Goal: Task Accomplishment & Management: Complete application form

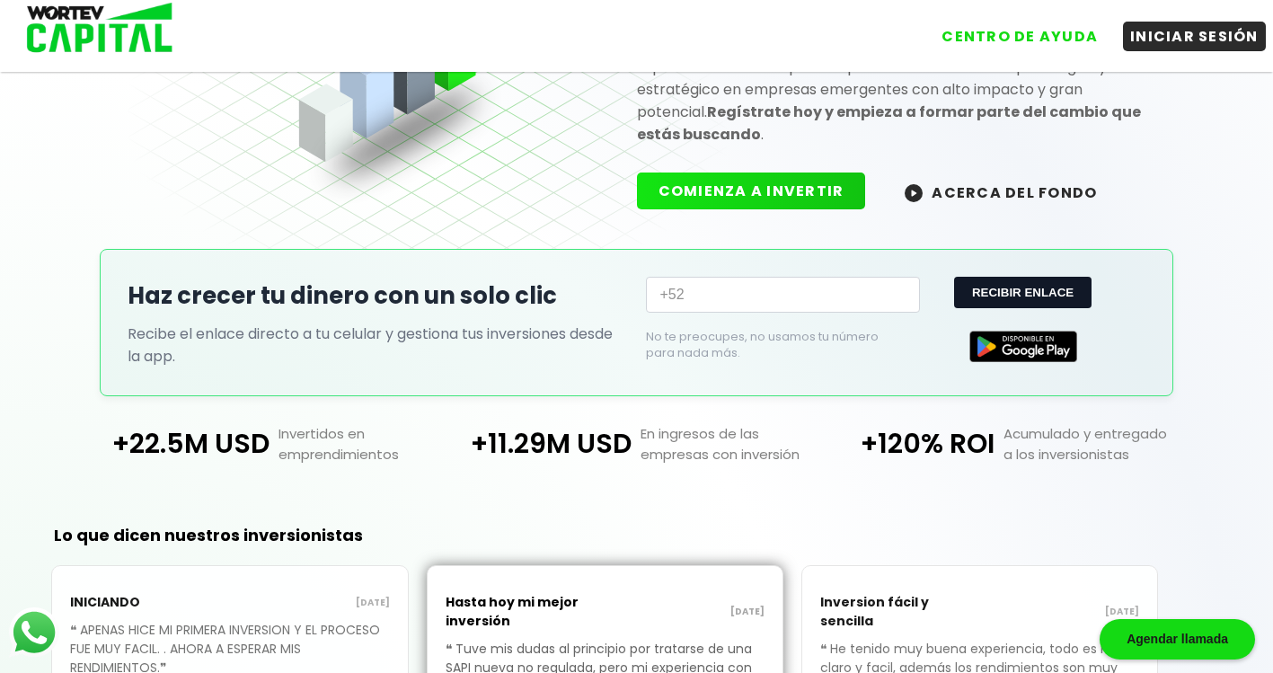
scroll to position [65, 0]
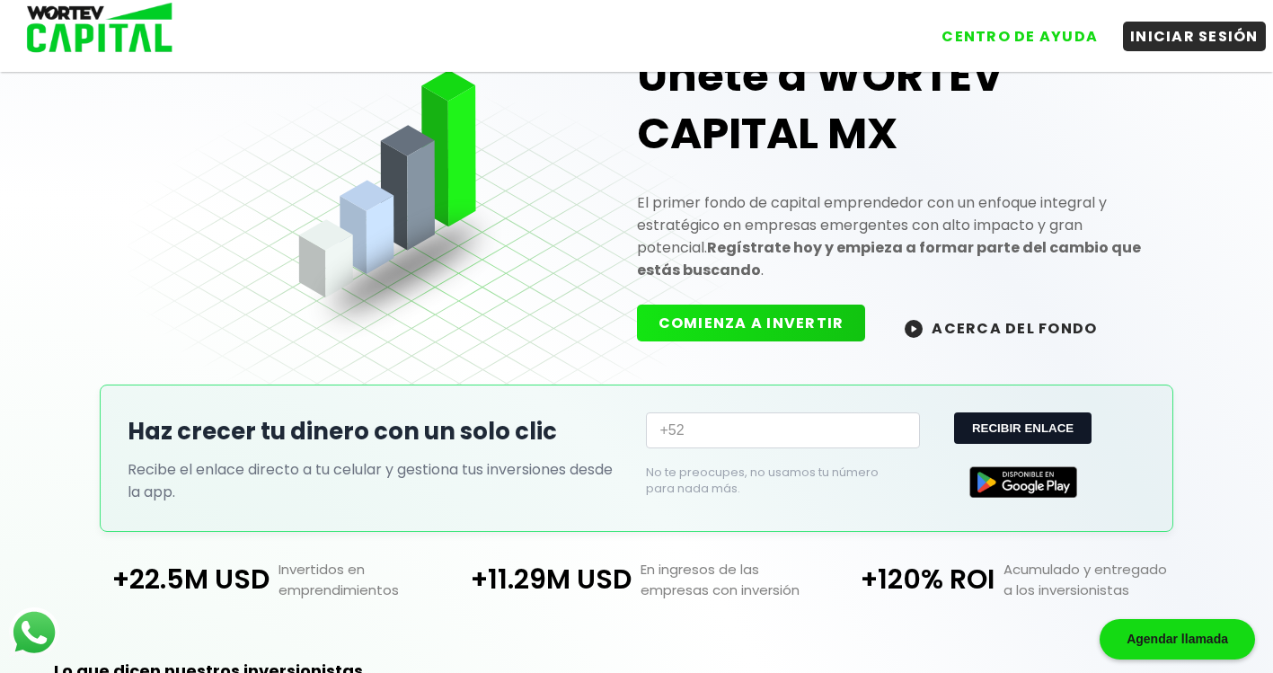
click at [727, 328] on button "COMIENZA A INVERTIR" at bounding box center [751, 322] width 229 height 37
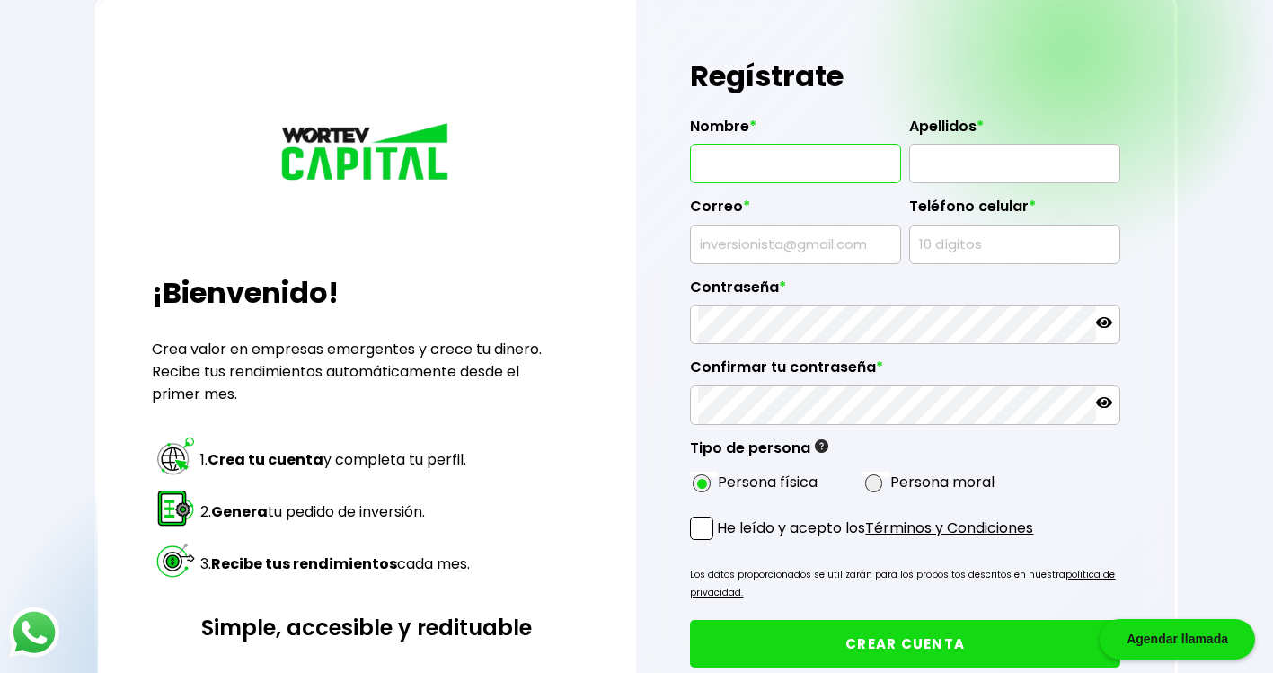
click at [790, 160] on input "text" at bounding box center [795, 164] width 194 height 38
type input "[PERSON_NAME]"
click at [938, 168] on input "text" at bounding box center [1014, 164] width 194 height 38
type input "[PERSON_NAME]"
click at [797, 244] on input "text" at bounding box center [795, 244] width 194 height 38
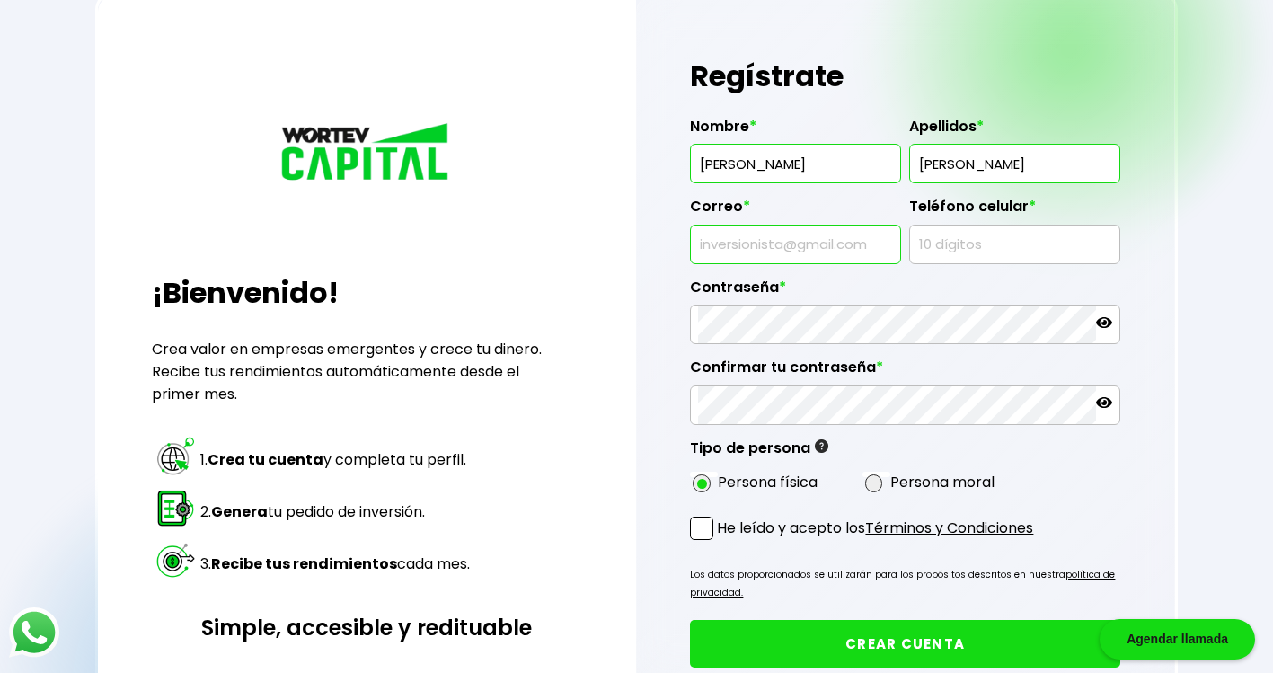
type input "[EMAIL_ADDRESS][DOMAIN_NAME]"
click at [950, 242] on input "text" at bounding box center [1014, 244] width 194 height 38
type input "5524433040"
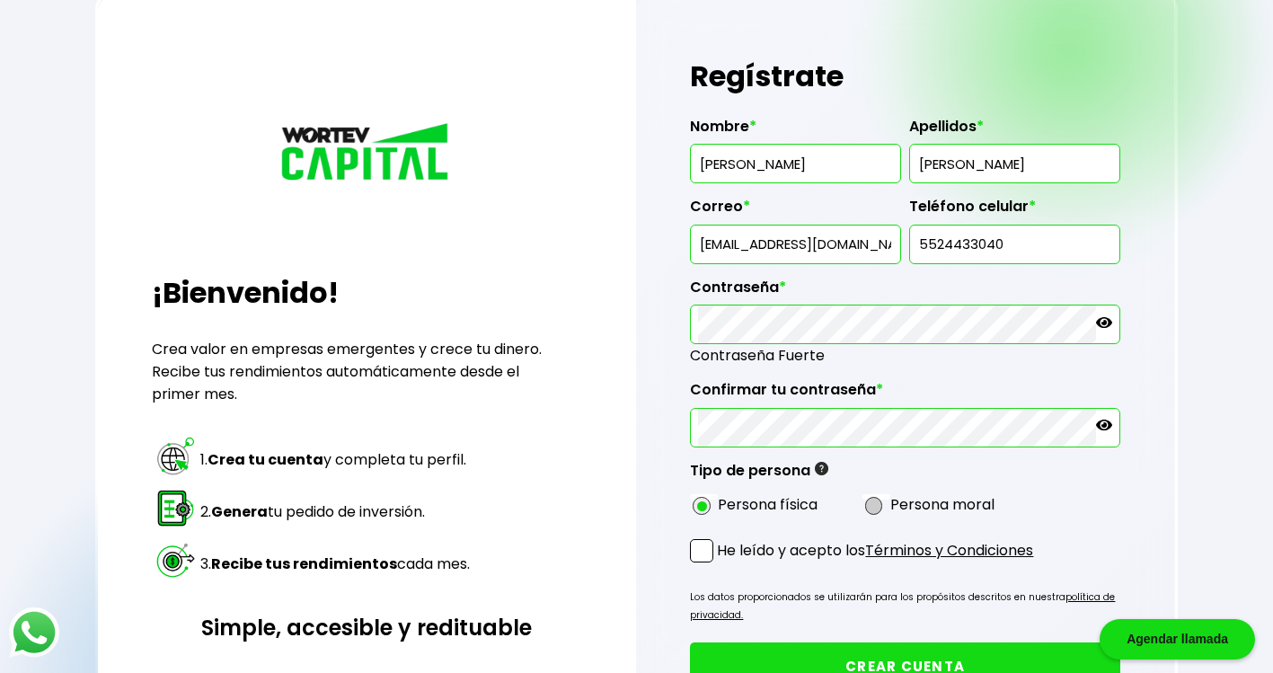
click at [870, 506] on span at bounding box center [874, 506] width 18 height 18
click at [892, 506] on input "radio" at bounding box center [898, 505] width 12 height 12
radio input "true"
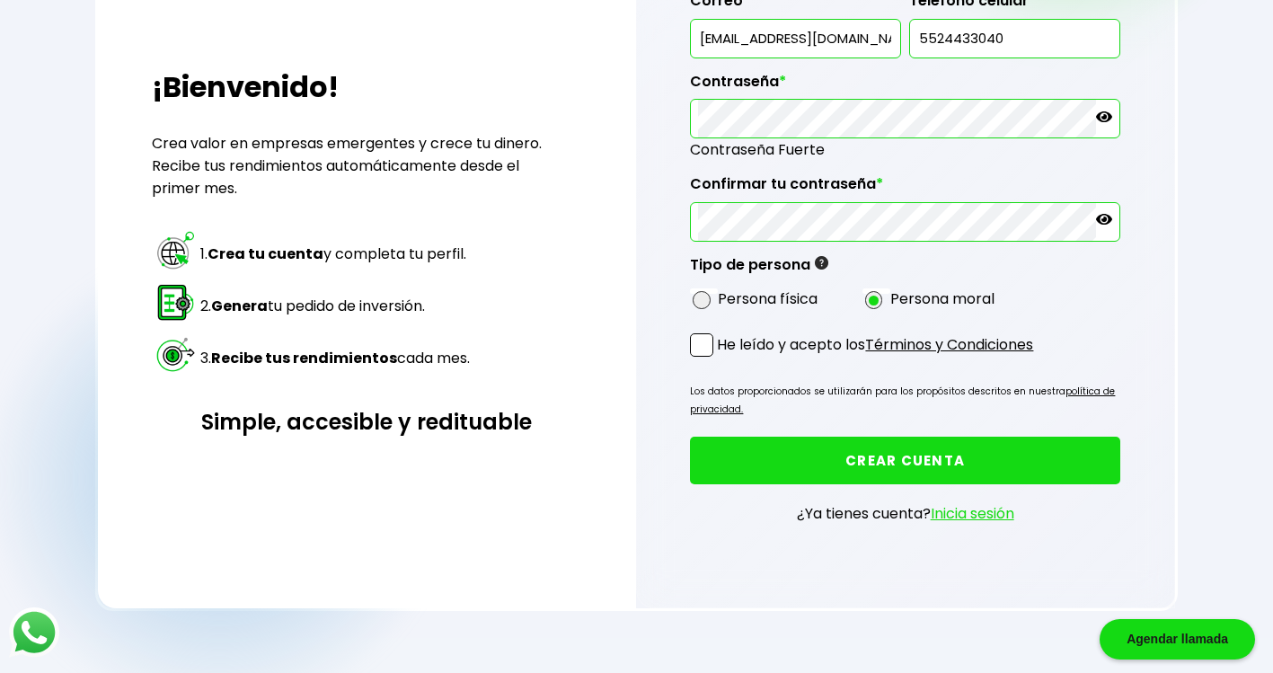
scroll to position [314, 0]
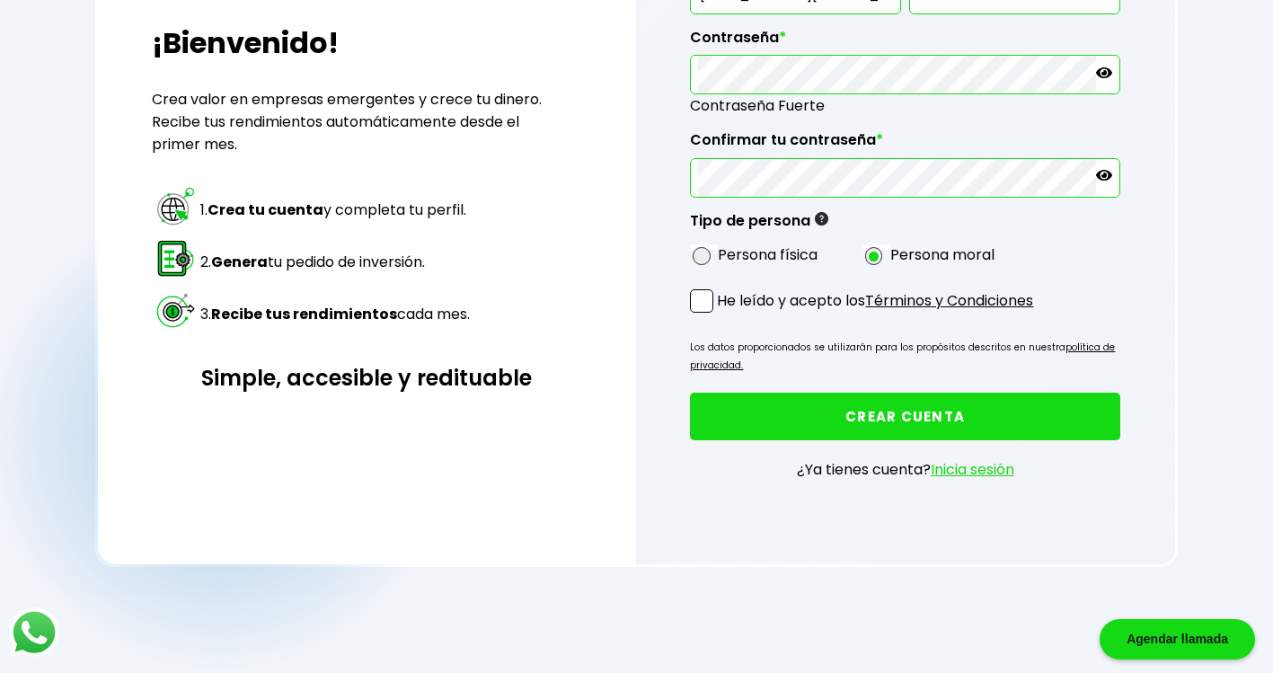
click at [703, 302] on span at bounding box center [701, 300] width 23 height 23
click at [720, 314] on input "He leído y acepto los Términos y Condiciones" at bounding box center [720, 314] width 0 height 0
click at [967, 410] on button "CREAR CUENTA" at bounding box center [904, 416] width 429 height 48
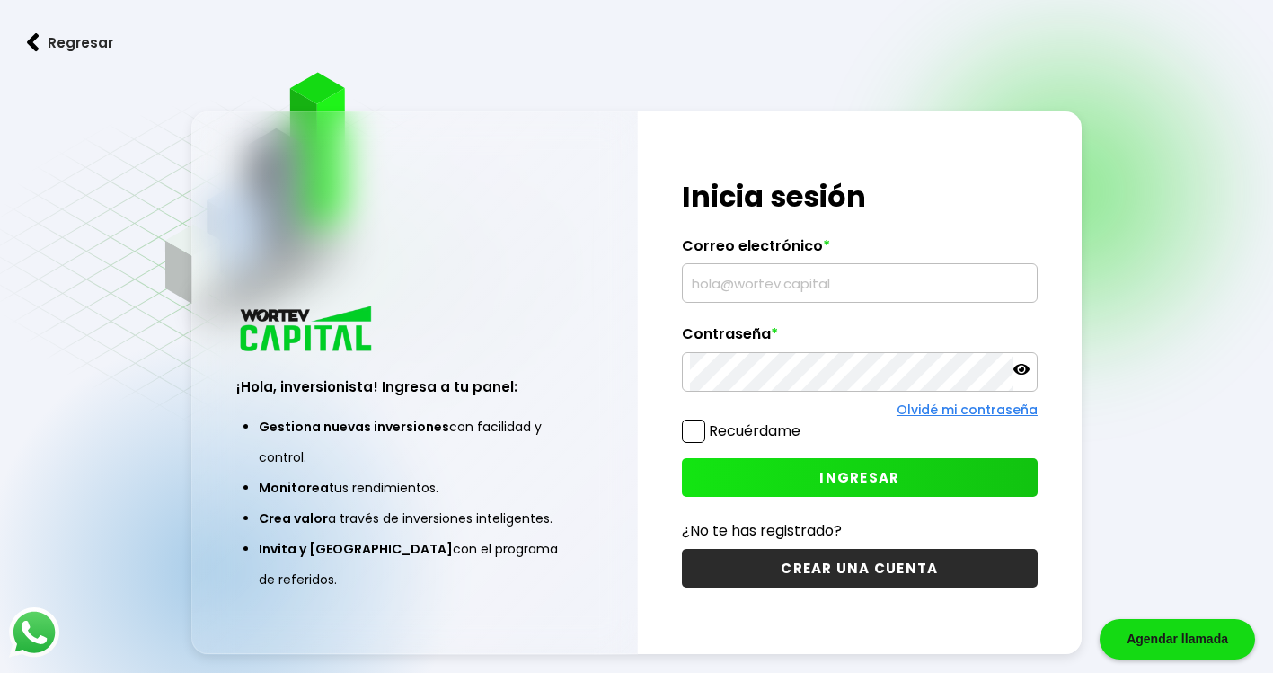
type input "[EMAIL_ADDRESS][DOMAIN_NAME]"
click at [695, 422] on span at bounding box center [693, 430] width 23 height 23
click at [804, 422] on input "Recuérdame" at bounding box center [804, 422] width 0 height 0
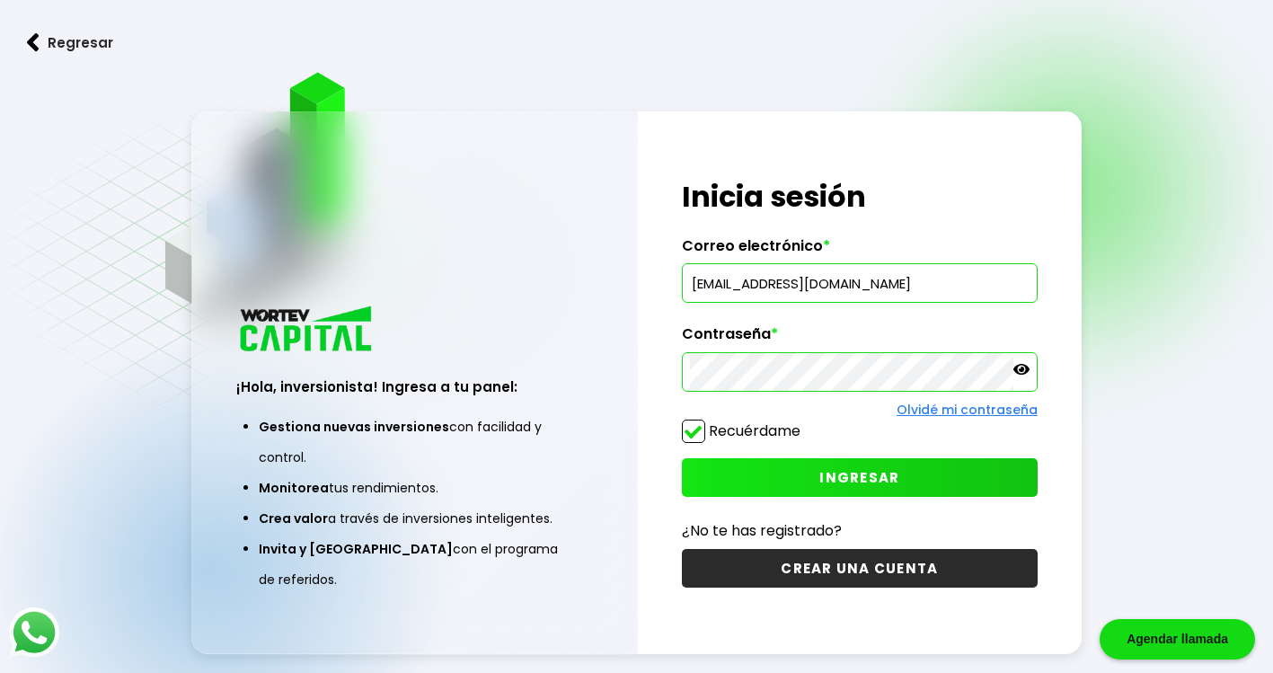
click at [854, 471] on span "INGRESAR" at bounding box center [859, 477] width 80 height 19
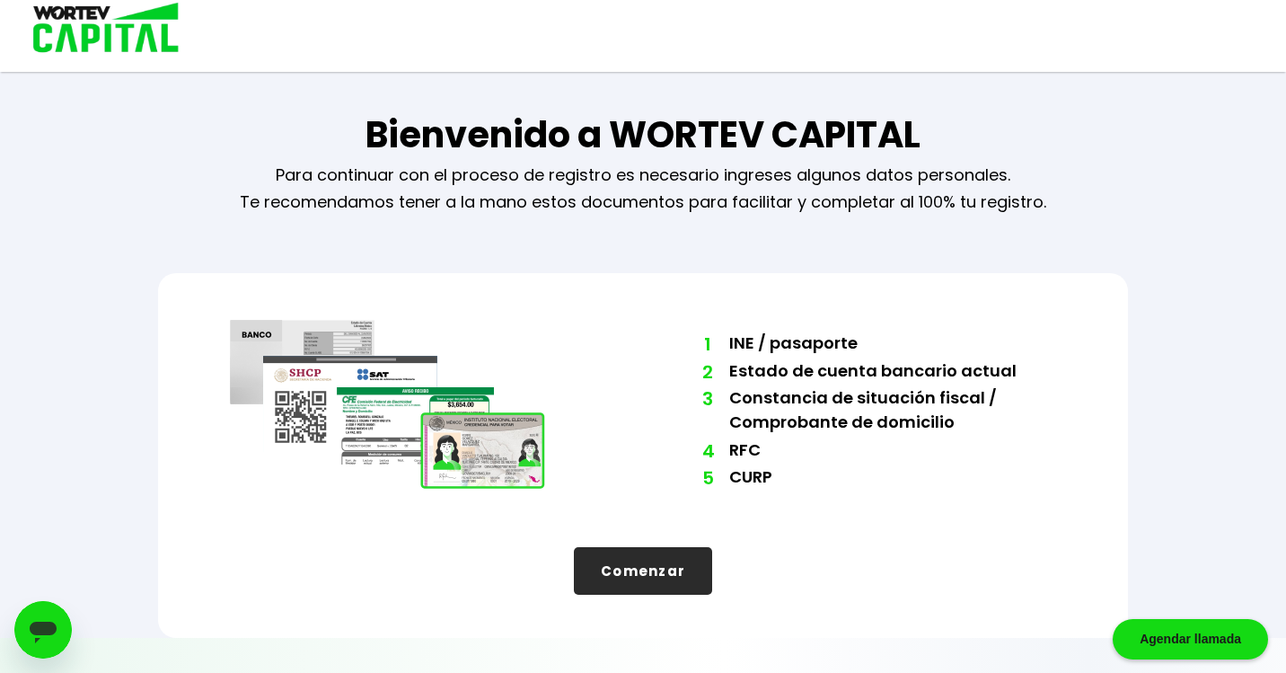
click at [1177, 639] on div "Agendar llamada" at bounding box center [1190, 639] width 155 height 40
